Goal: Task Accomplishment & Management: Use online tool/utility

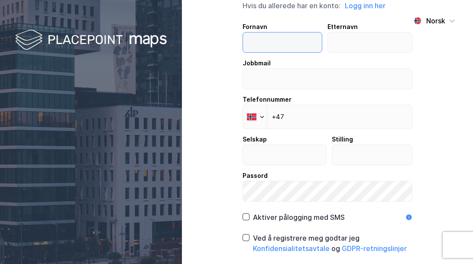
click at [282, 43] on input "text" at bounding box center [282, 42] width 79 height 20
type input "[PERSON_NAME]"
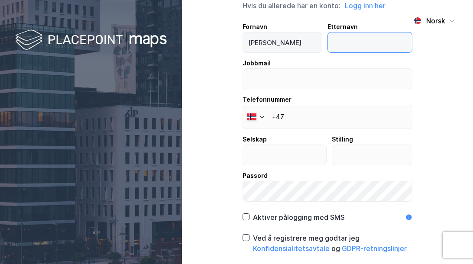
type input "Grimen"
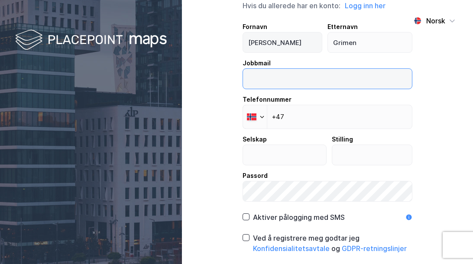
type input "[EMAIL_ADDRESS][DOMAIN_NAME]"
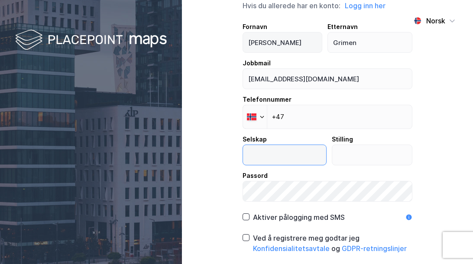
type input "Scandileads"
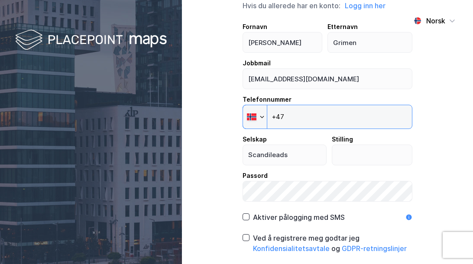
click at [328, 116] on input "+47" at bounding box center [327, 117] width 170 height 24
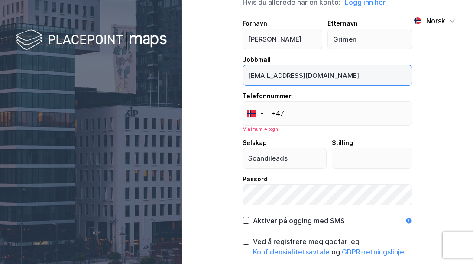
drag, startPoint x: 345, startPoint y: 82, endPoint x: 241, endPoint y: 82, distance: 104.3
click at [243, 82] on input "[EMAIL_ADDRESS][DOMAIN_NAME]" at bounding box center [327, 75] width 169 height 20
type input "[PERSON_NAME][EMAIL_ADDRESS][DOMAIN_NAME]"
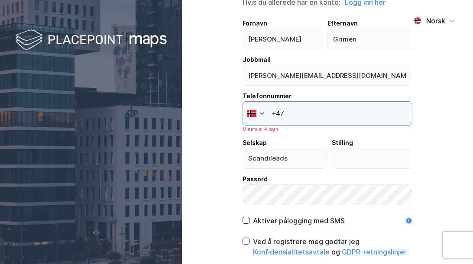
click at [325, 116] on input "+47" at bounding box center [327, 113] width 170 height 24
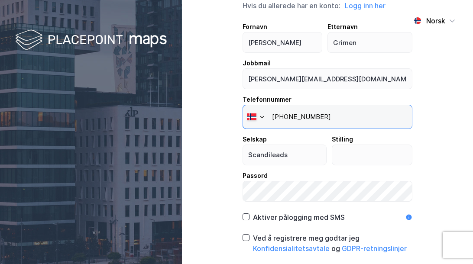
type input "[PHONE_NUMBER]"
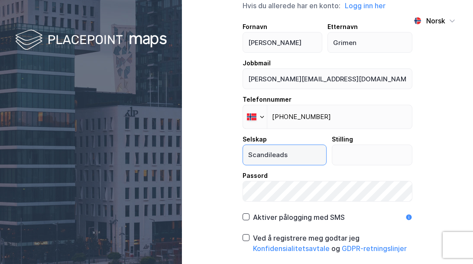
drag, startPoint x: 307, startPoint y: 159, endPoint x: 164, endPoint y: 155, distance: 142.9
click at [164, 155] on div "Norsk Opprett ny konto Hvis du allerede har en konto: Logg inn her Fornavn [PER…" at bounding box center [236, 132] width 473 height 264
type input "Entro As"
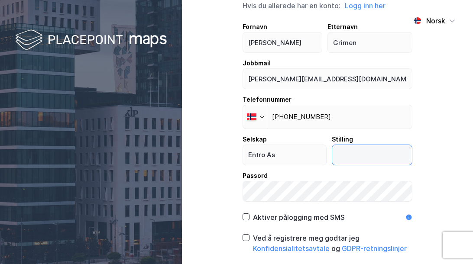
click at [341, 153] on input "text" at bounding box center [372, 155] width 80 height 20
type input "CMO"
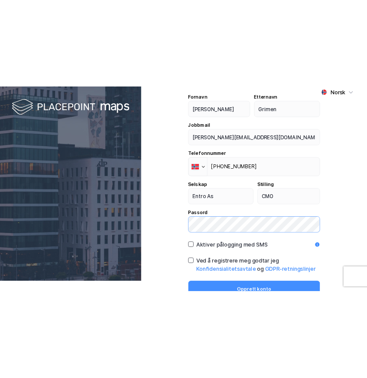
scroll to position [21, 0]
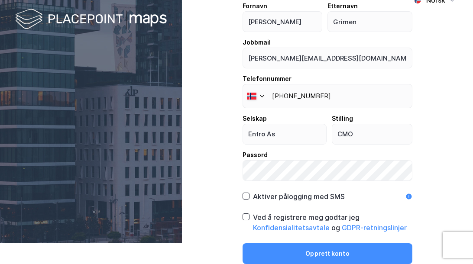
click at [247, 217] on div "Ved å registrere meg godtar jeg Konfidensialitetsavtale og GDPR-retningslinjer" at bounding box center [327, 222] width 170 height 21
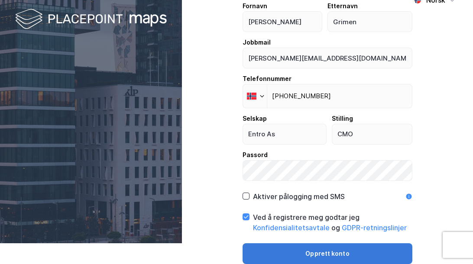
click at [304, 251] on button "Opprett konto" at bounding box center [327, 253] width 170 height 21
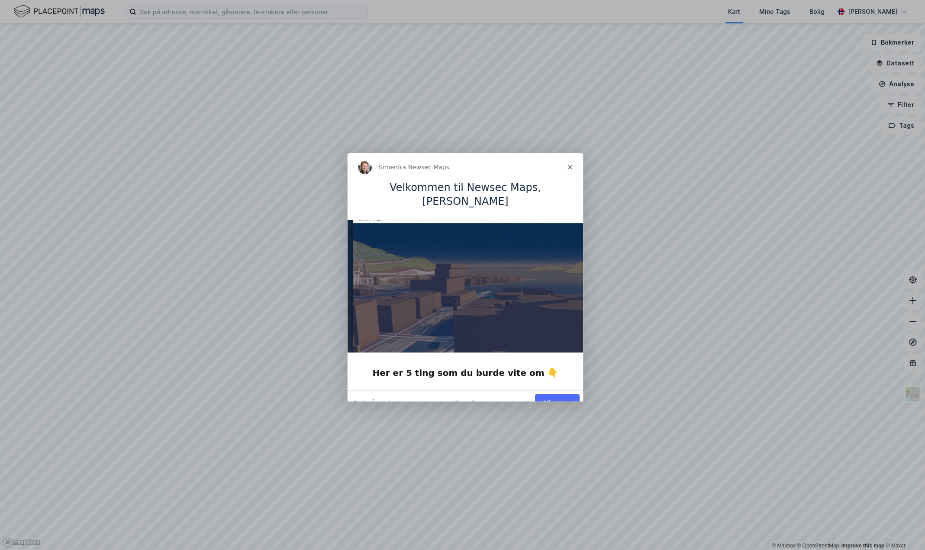
click at [472, 168] on div "Simen fra Newsec Maps" at bounding box center [464, 167] width 235 height 28
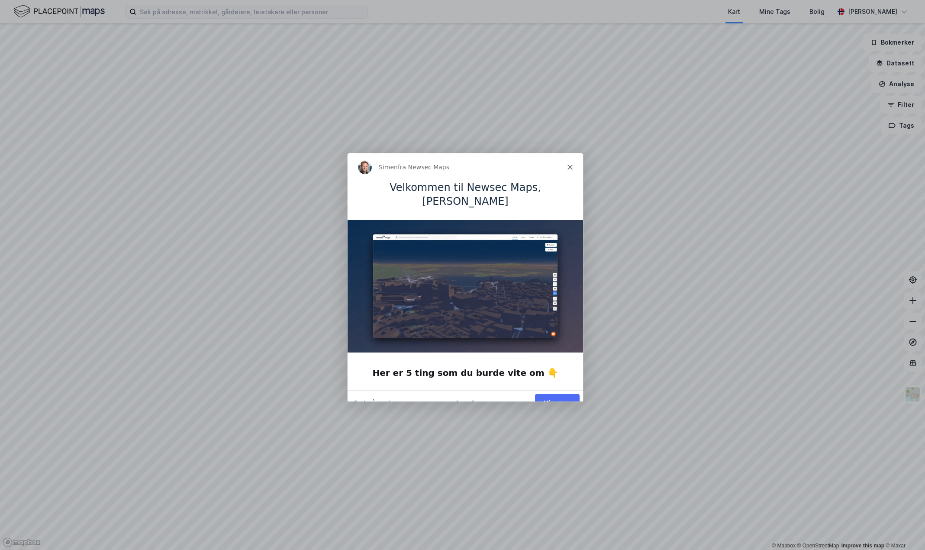
click at [472, 167] on polygon "Lukk" at bounding box center [569, 166] width 5 height 5
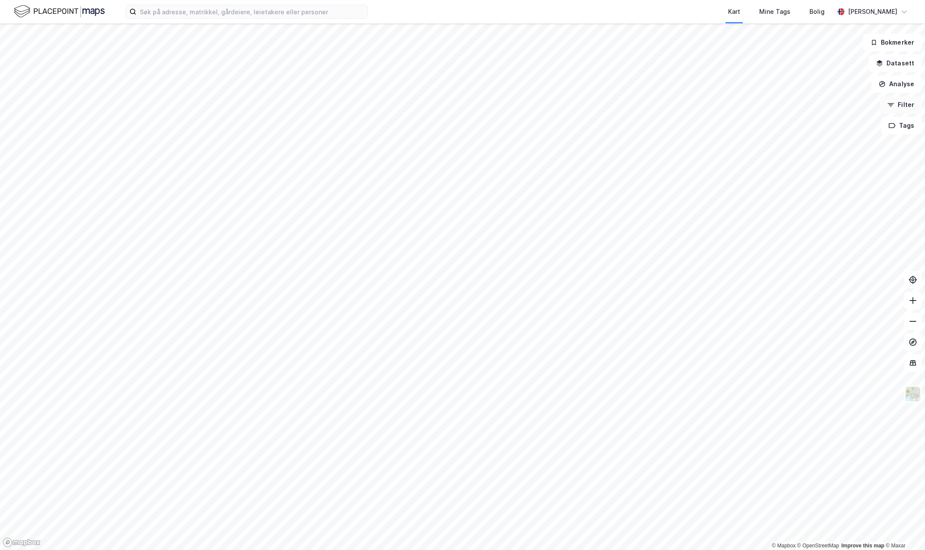
click at [472, 107] on button "Filter" at bounding box center [901, 104] width 42 height 17
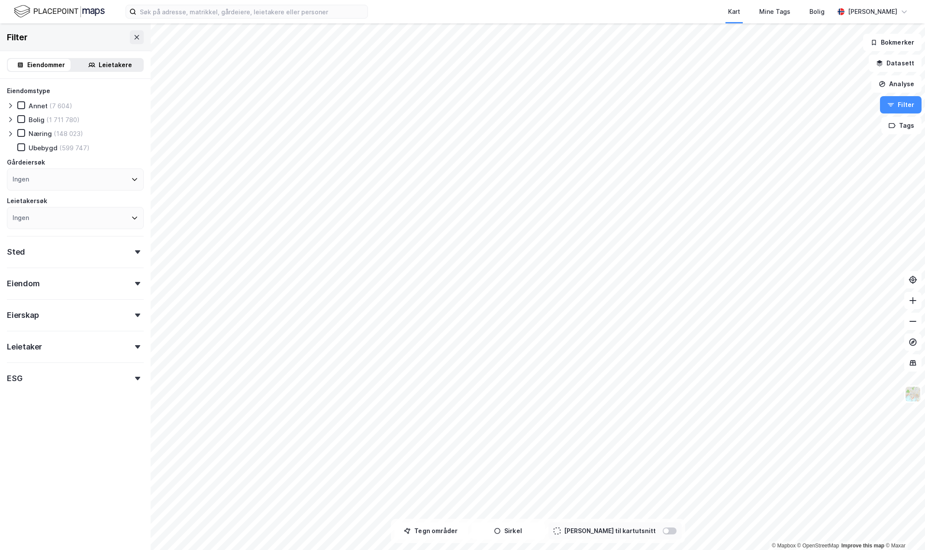
click at [135, 264] on icon at bounding box center [137, 283] width 5 height 3
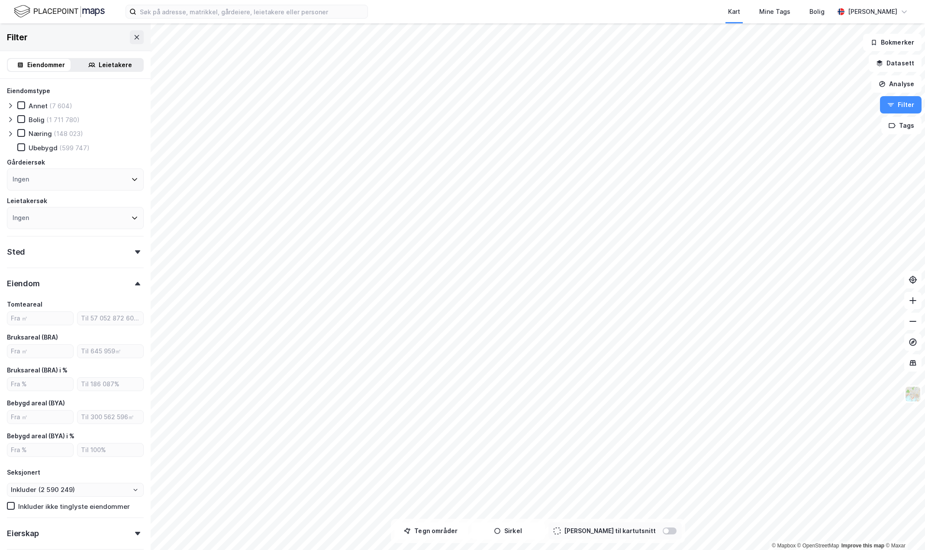
click at [128, 264] on div "Eiendom" at bounding box center [75, 280] width 137 height 25
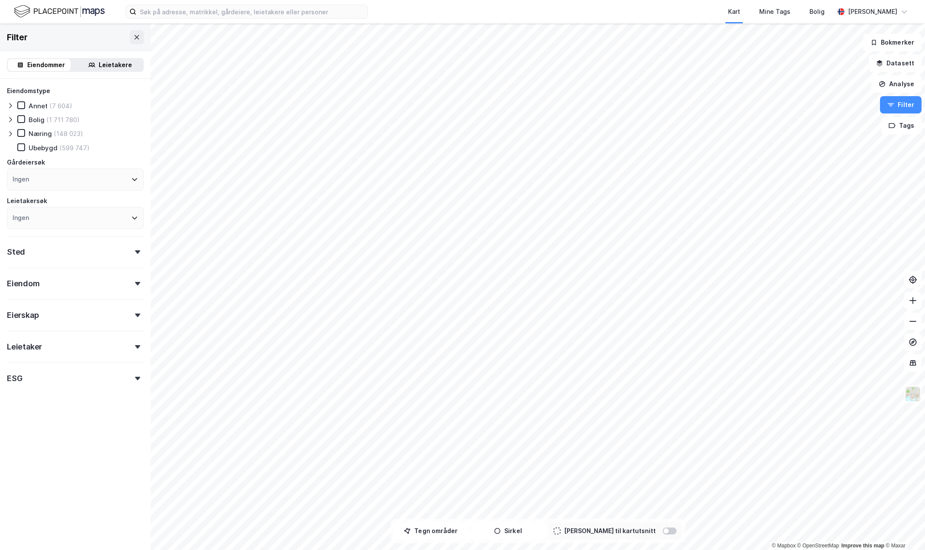
click at [100, 264] on div "Eierskap" at bounding box center [75, 311] width 137 height 25
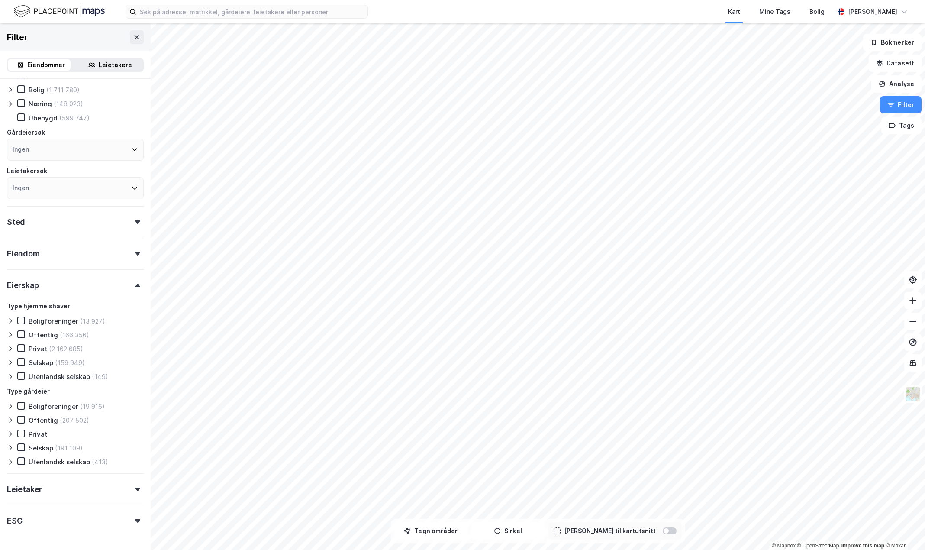
scroll to position [43, 0]
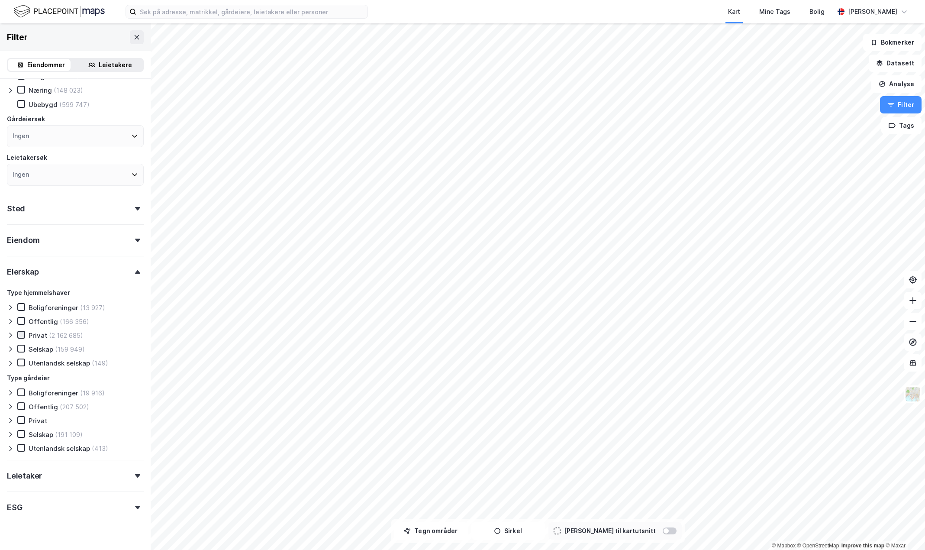
click at [19, 264] on icon at bounding box center [21, 335] width 6 height 6
click at [19, 264] on icon at bounding box center [21, 348] width 6 height 6
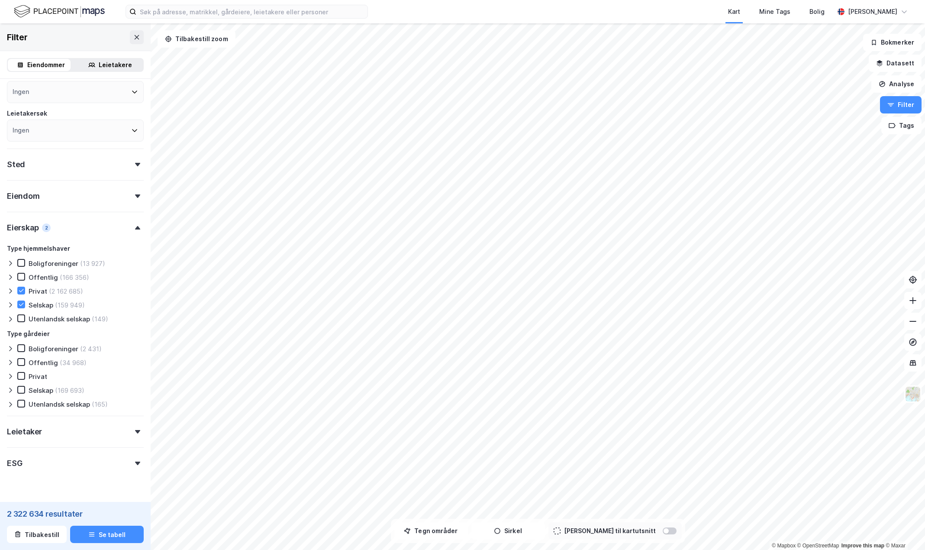
click at [20, 264] on icon at bounding box center [21, 376] width 6 height 6
click at [23, 264] on icon at bounding box center [21, 390] width 6 height 6
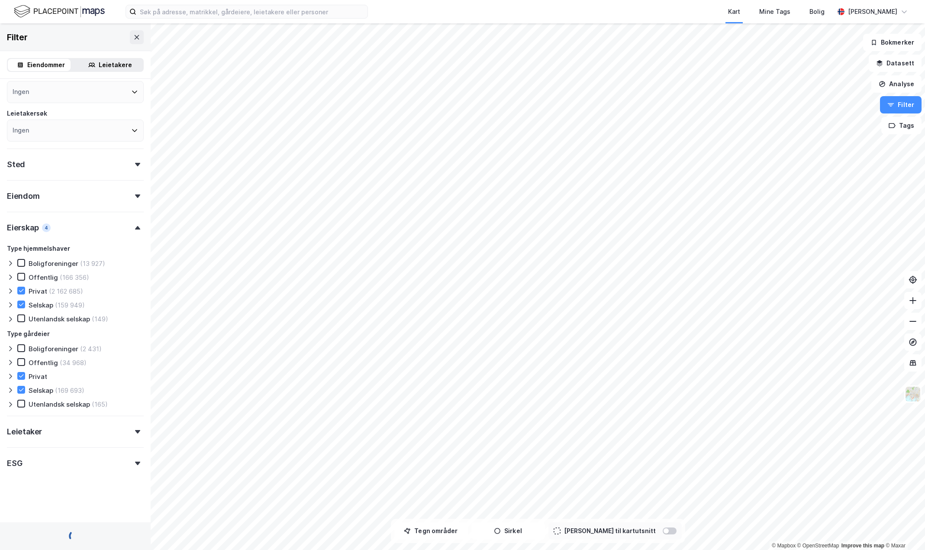
click at [120, 264] on div "ESG" at bounding box center [75, 459] width 137 height 25
type input "--- (2 322 634)"
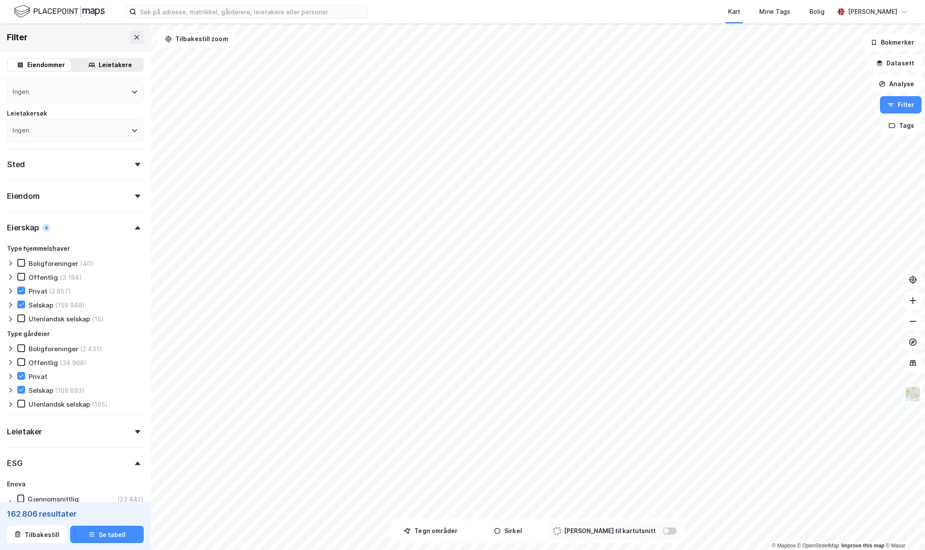
type input "--- (162 806)"
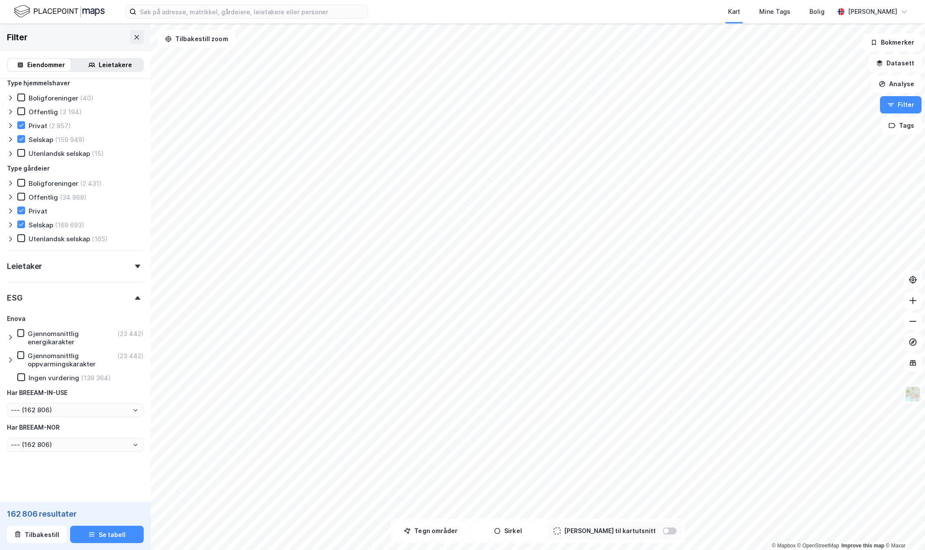
click at [13, 264] on icon at bounding box center [10, 337] width 7 height 7
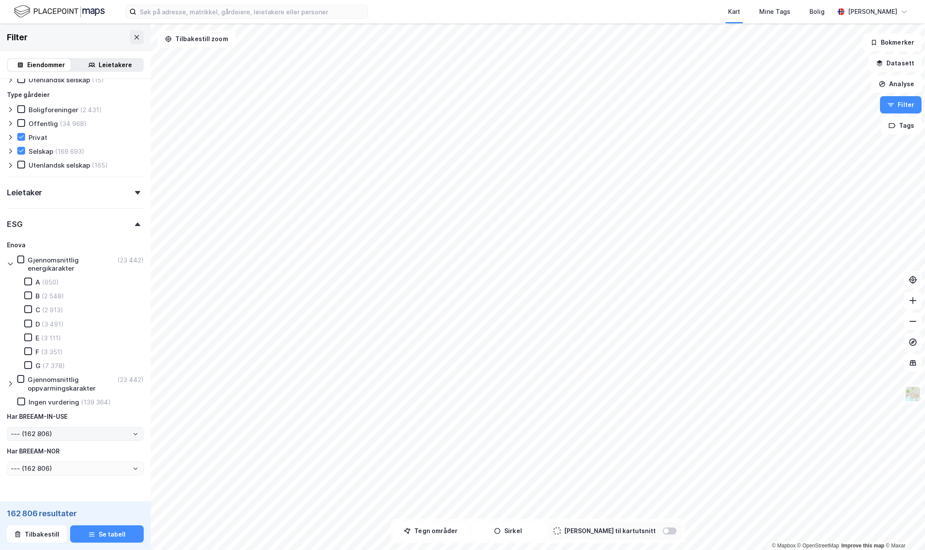
scroll to position [339, 0]
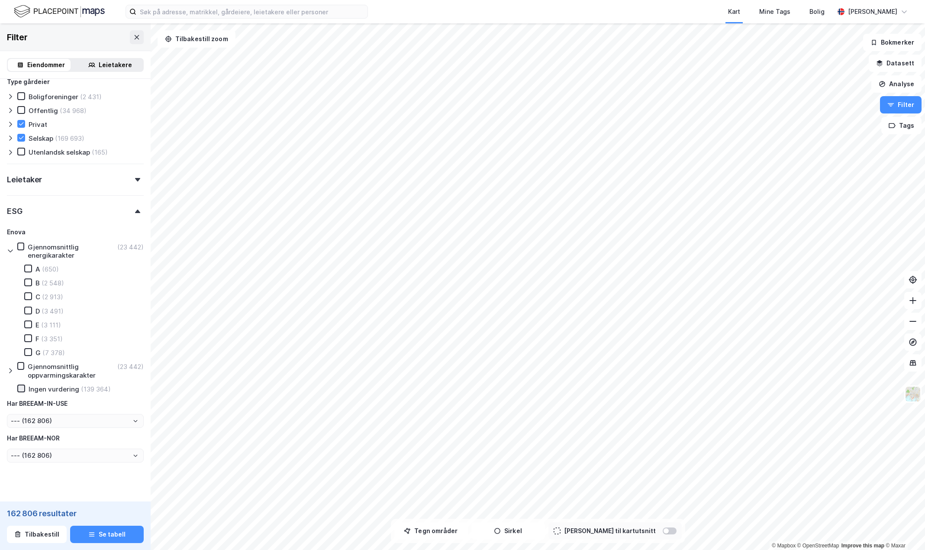
click at [23, 264] on icon at bounding box center [21, 388] width 6 height 6
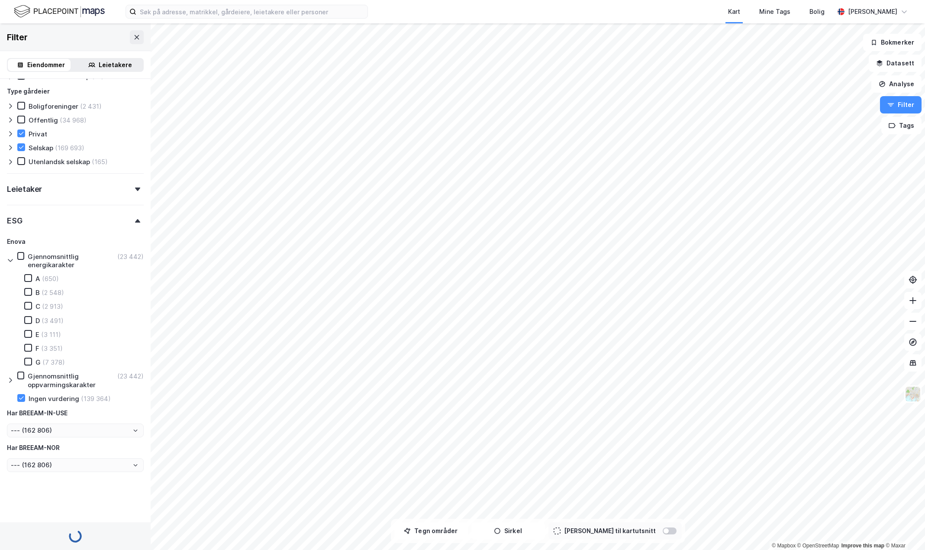
scroll to position [330, 0]
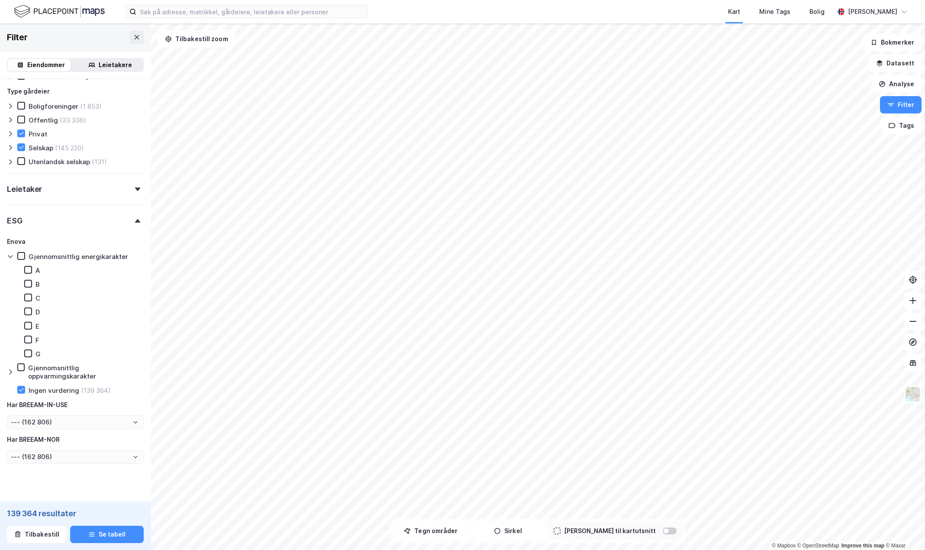
type input "--- (139 364)"
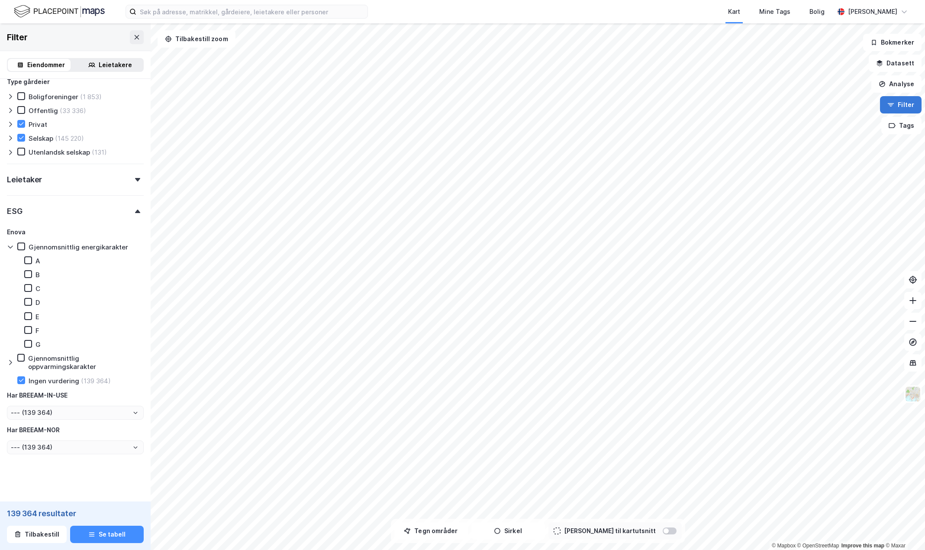
click at [472, 103] on button "Filter" at bounding box center [901, 104] width 42 height 17
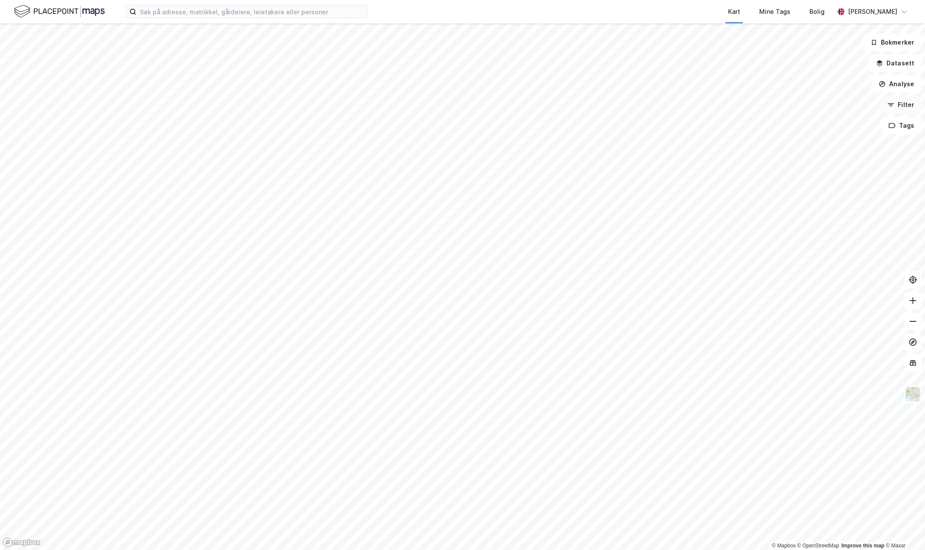
click at [472, 104] on button "Filter" at bounding box center [901, 104] width 42 height 17
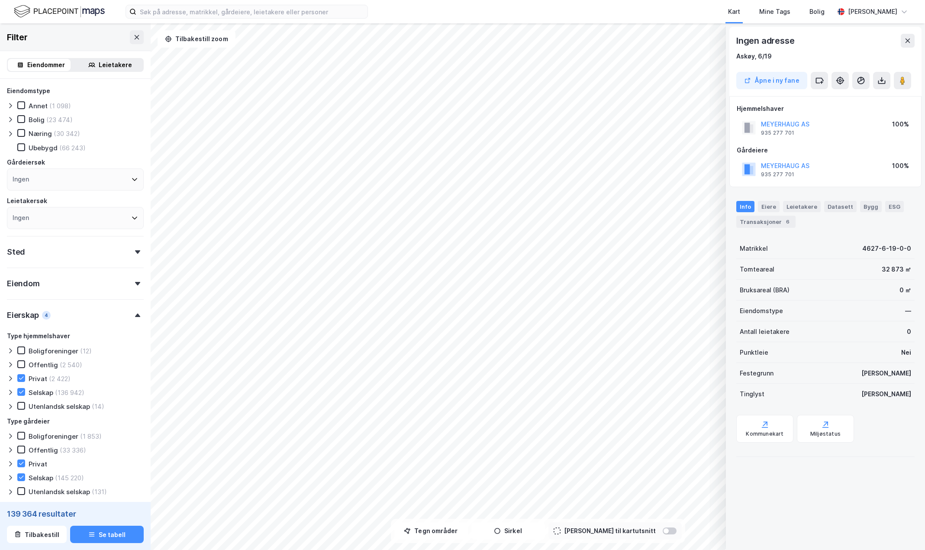
click at [48, 16] on img at bounding box center [59, 11] width 91 height 15
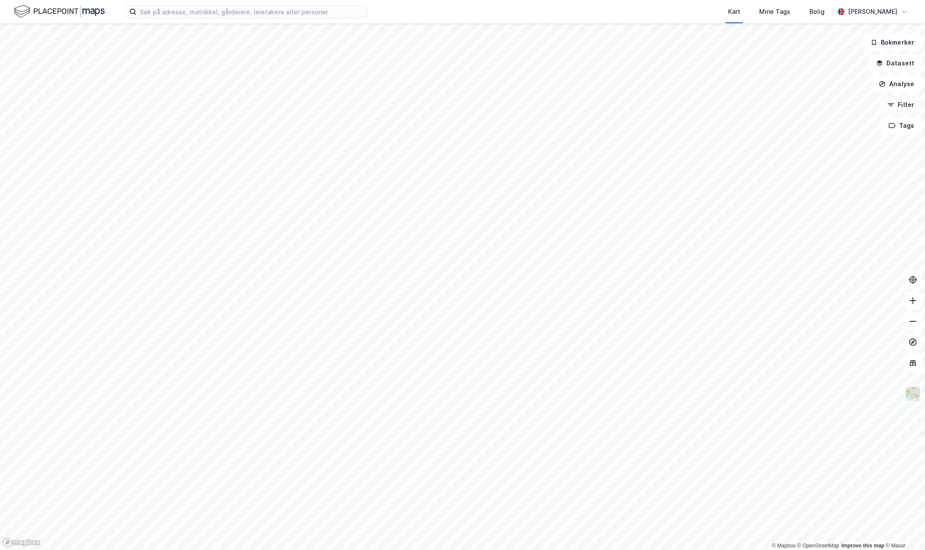
click at [472, 108] on button "Filter" at bounding box center [901, 104] width 42 height 17
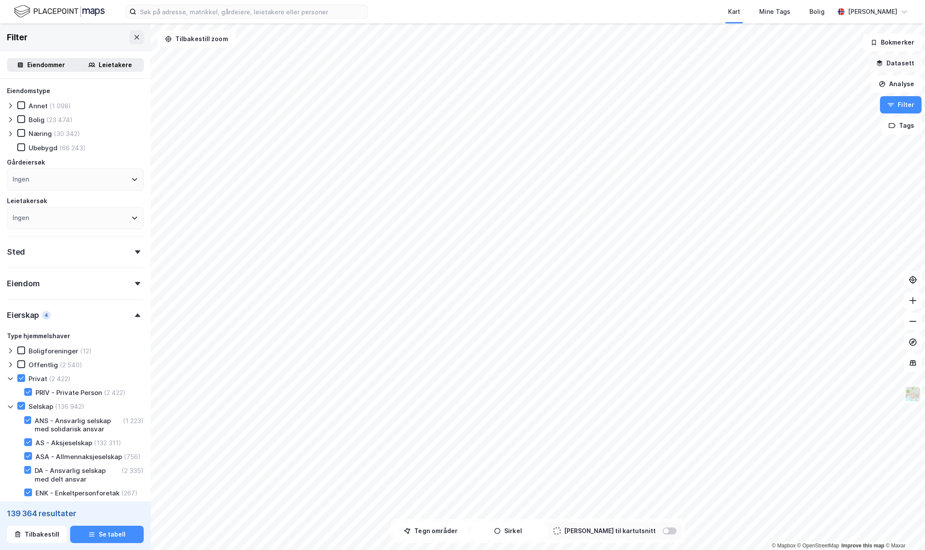
click at [472, 65] on button "Datasett" at bounding box center [895, 63] width 53 height 17
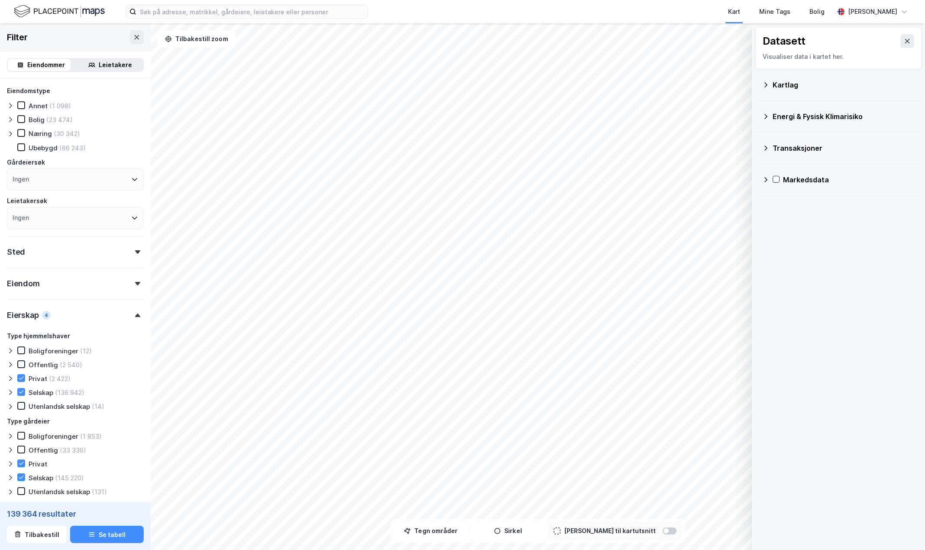
click at [472, 77] on div "Kartlag" at bounding box center [838, 84] width 152 height 21
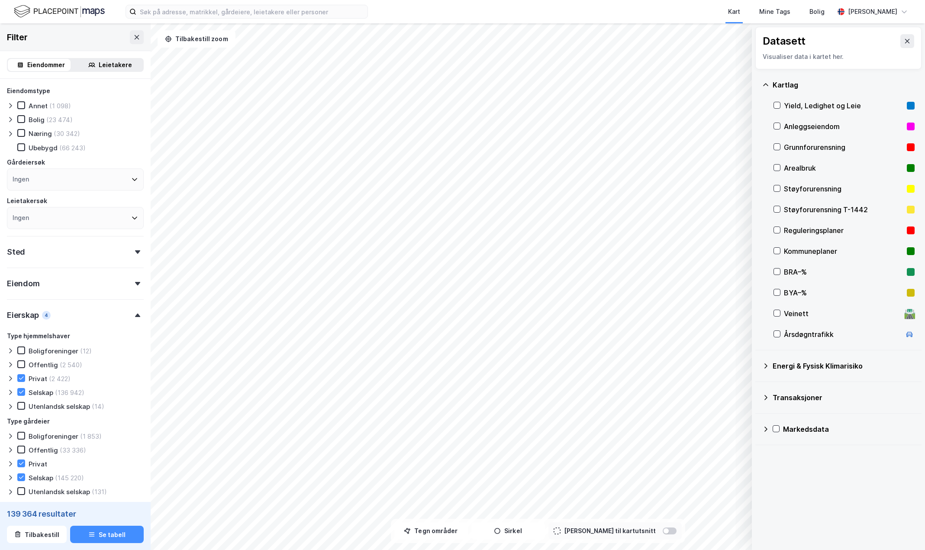
click at [472, 104] on div "Yield, Ledighet og Leie" at bounding box center [843, 105] width 119 height 10
click at [472, 264] on div "Energi & Fysisk Klimarisiko" at bounding box center [844, 366] width 142 height 10
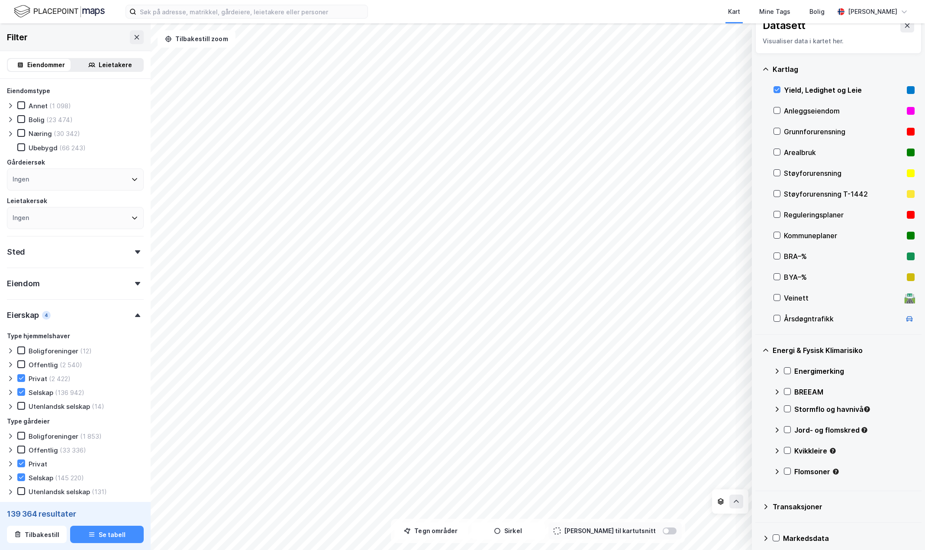
scroll to position [23, 0]
